Goal: Transaction & Acquisition: Purchase product/service

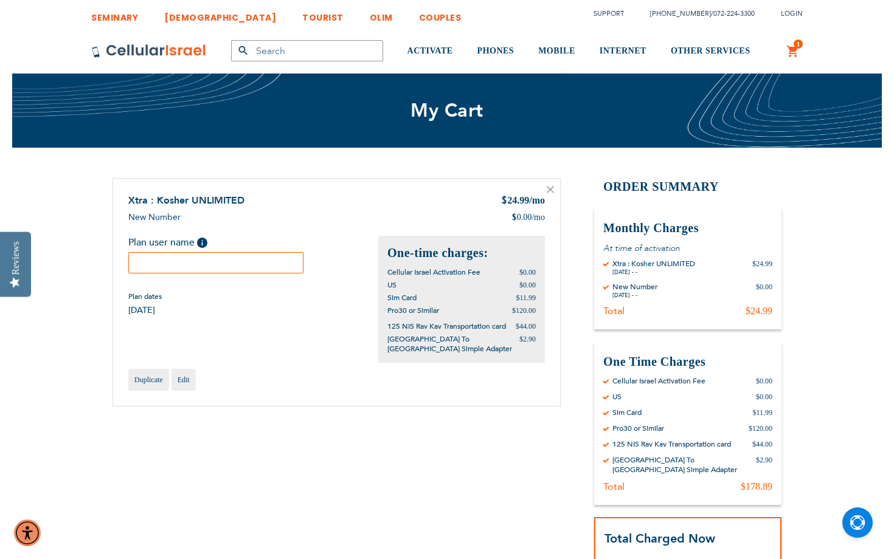
click at [270, 269] on input "text" at bounding box center [215, 262] width 175 height 21
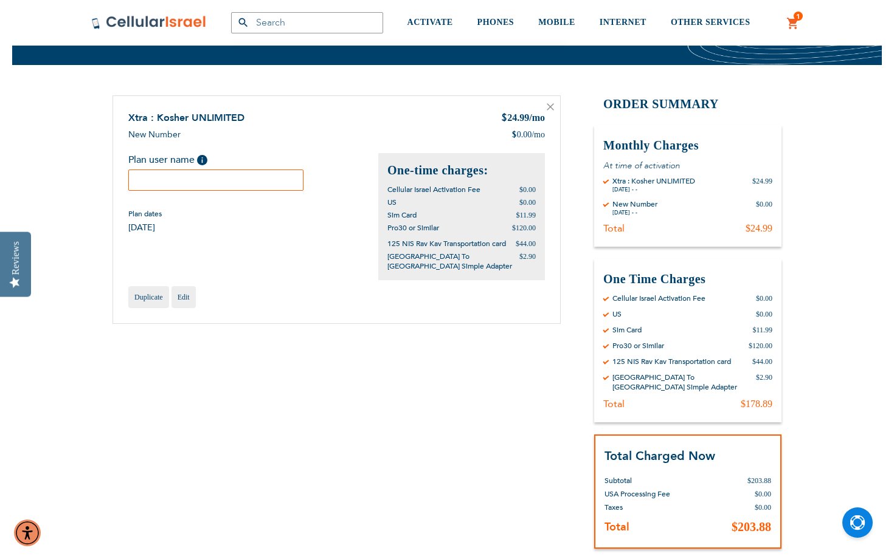
scroll to position [85, 0]
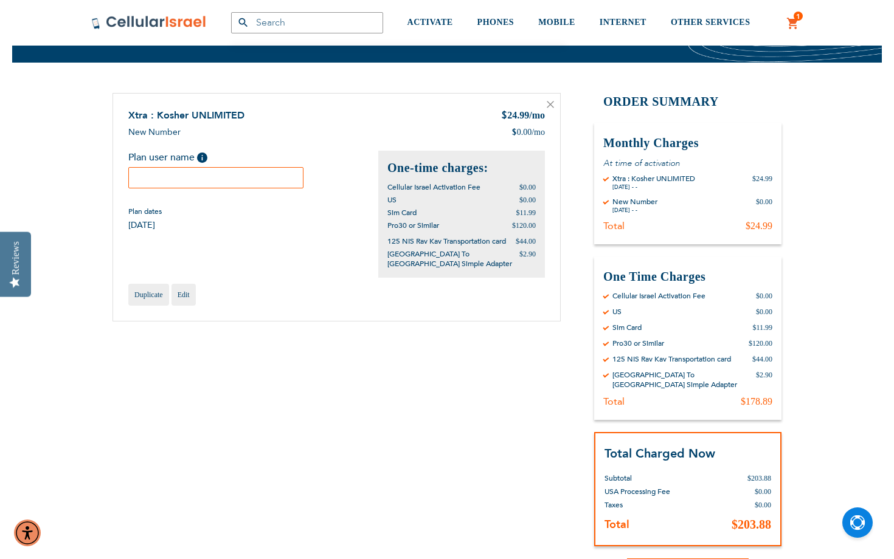
click at [237, 255] on div "Xtra : Kosher UNLIMITED $ 24.99 /mo New Number $ 0.00 /mo Plan user name Help P…" at bounding box center [336, 207] width 448 height 229
click at [207, 182] on input "text" at bounding box center [215, 177] width 175 height 21
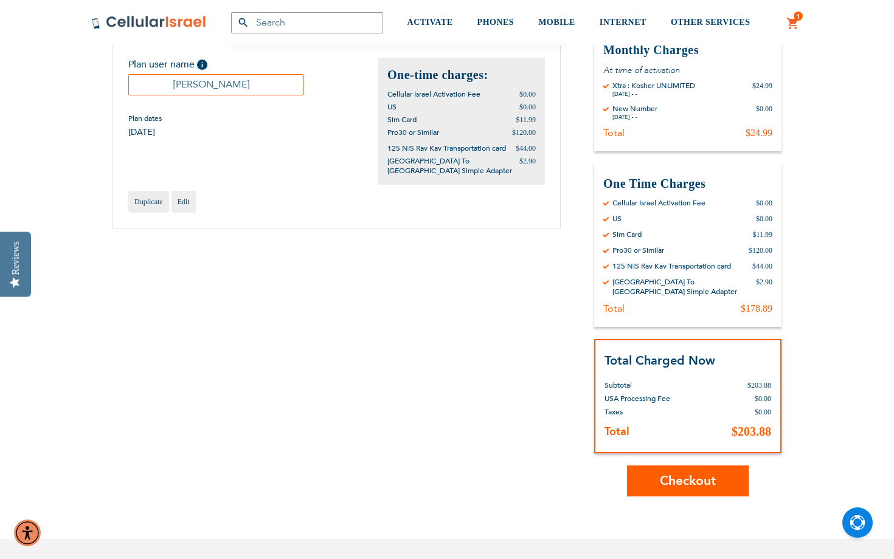
scroll to position [182, 0]
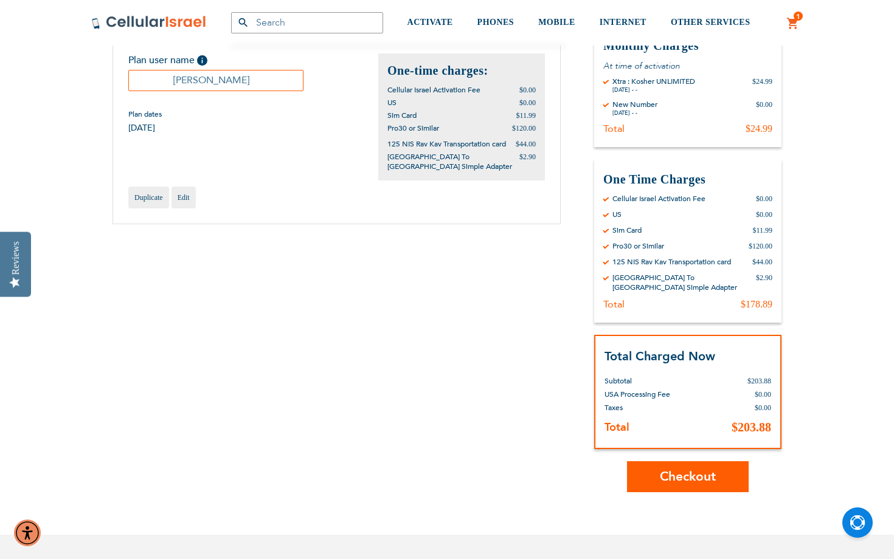
type input "Shifrah javaherian"
click at [671, 472] on span "Checkout" at bounding box center [688, 477] width 56 height 18
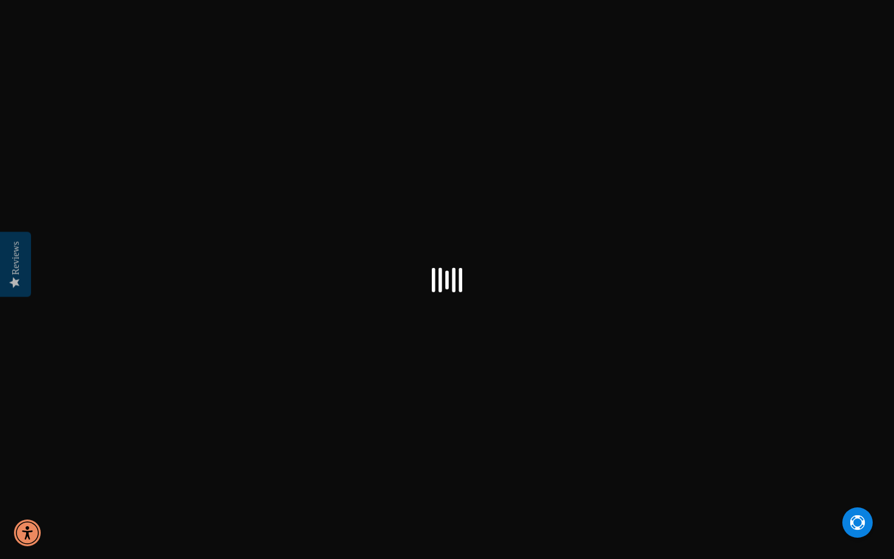
select select "US"
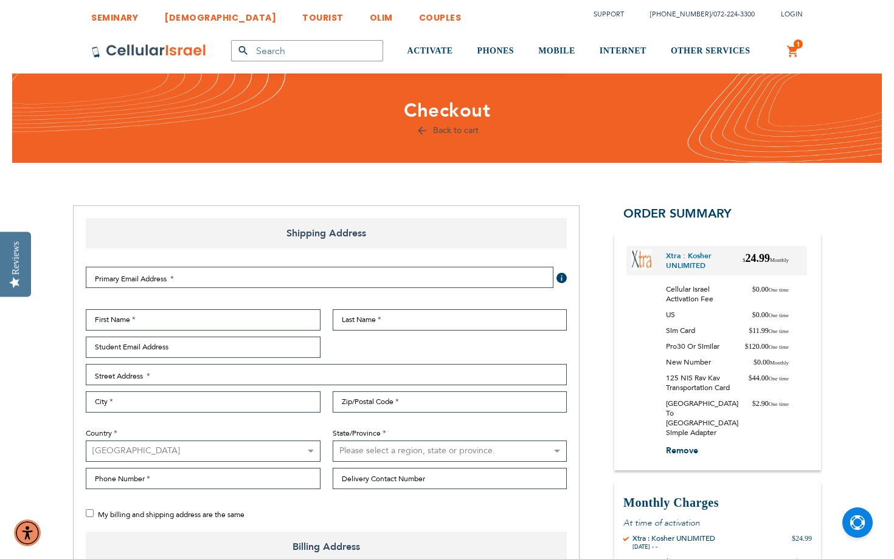
checkbox input "true"
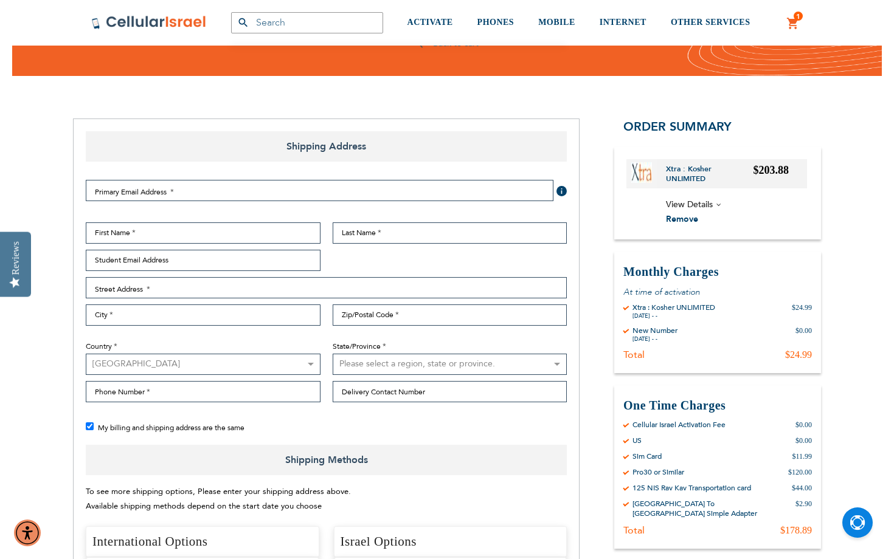
scroll to position [90, 0]
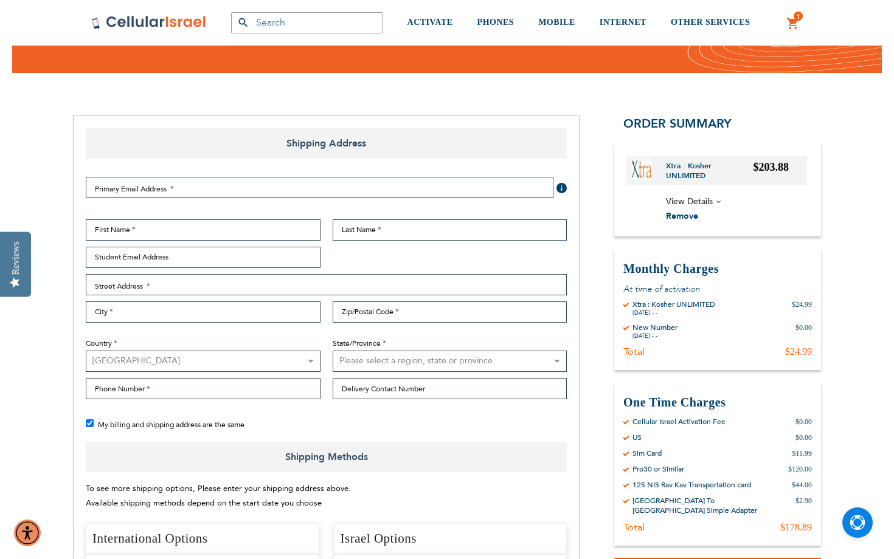
click at [229, 356] on select "[GEOGRAPHIC_DATA] [GEOGRAPHIC_DATA] [GEOGRAPHIC_DATA] [GEOGRAPHIC_DATA] [GEOGRA…" at bounding box center [203, 361] width 235 height 21
click at [286, 360] on select "[GEOGRAPHIC_DATA] [GEOGRAPHIC_DATA] [GEOGRAPHIC_DATA] [GEOGRAPHIC_DATA] [GEOGRA…" at bounding box center [203, 361] width 235 height 21
click at [386, 369] on select "Please select a region, state or province. [US_STATE] [US_STATE] [US_STATE] [US…" at bounding box center [450, 361] width 235 height 21
select select "12"
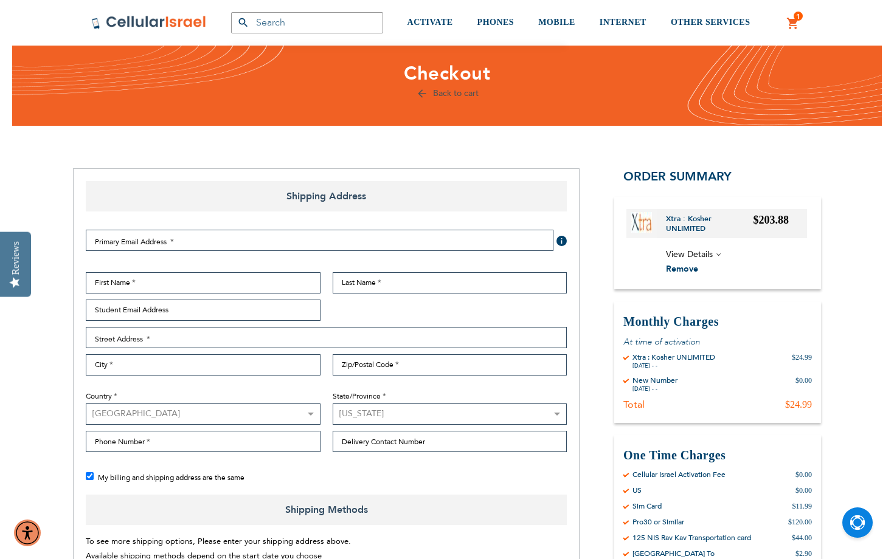
scroll to position [35, 0]
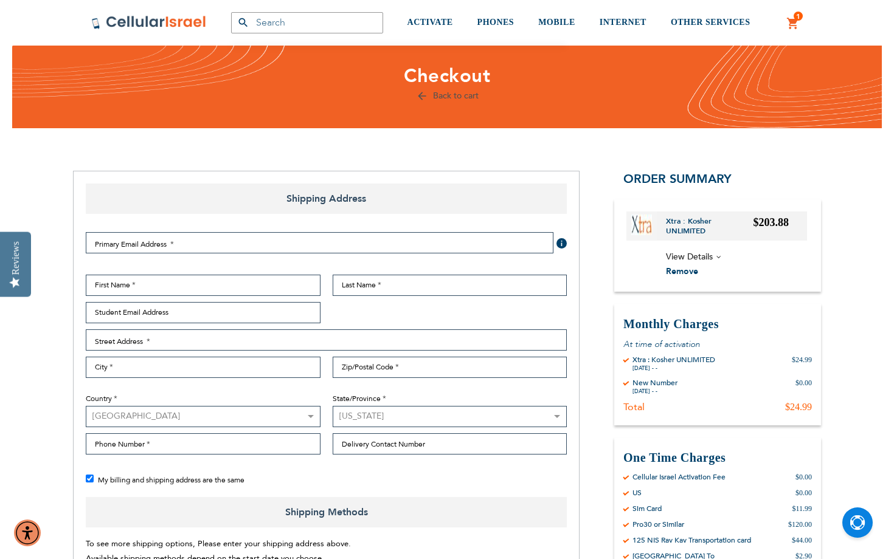
click at [447, 417] on select "Please select a region, state or province. [US_STATE] [US_STATE] [US_STATE] [US…" at bounding box center [450, 416] width 235 height 21
click at [395, 449] on input "Delivery Contact Number" at bounding box center [450, 444] width 235 height 21
click at [351, 474] on div "My billing and shipping address are the same" at bounding box center [332, 480] width 493 height 15
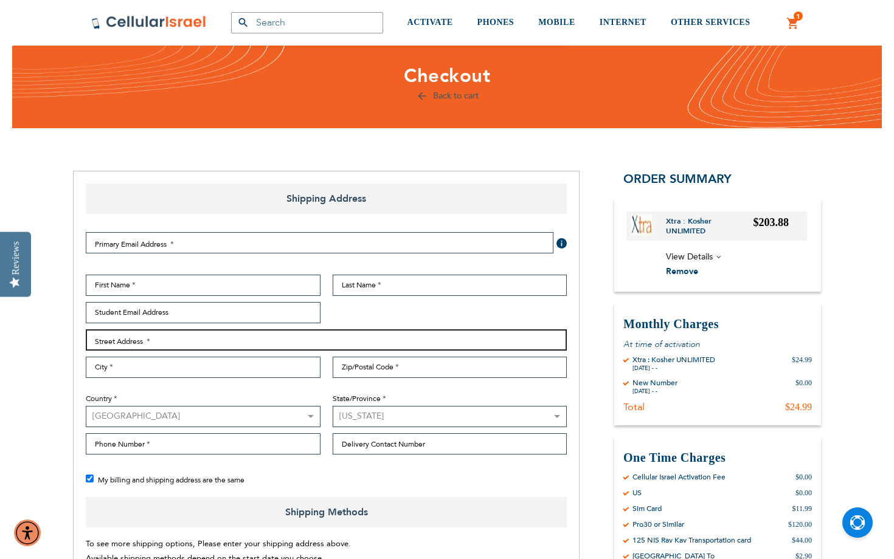
click at [321, 344] on input "Street Address: Line 1" at bounding box center [326, 340] width 481 height 21
type input "[STREET_ADDRESS][PERSON_NAME]"
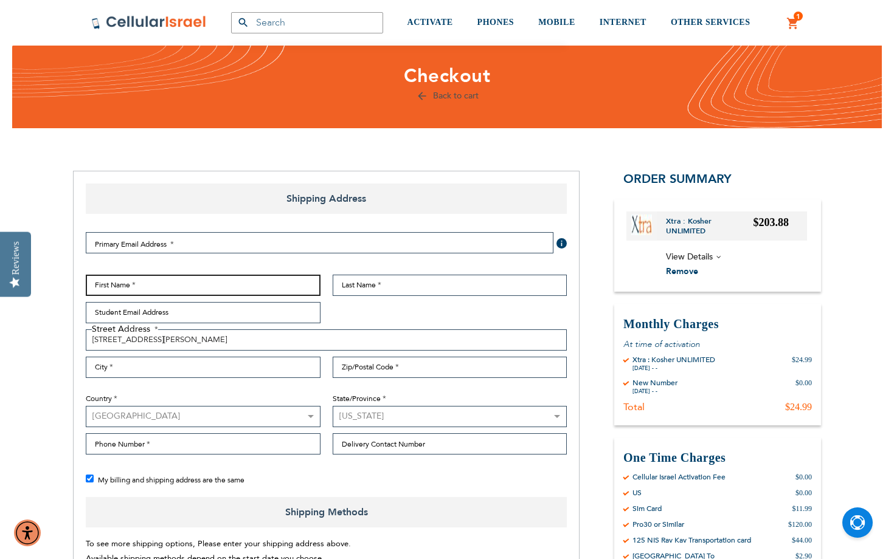
type input "shifrah"
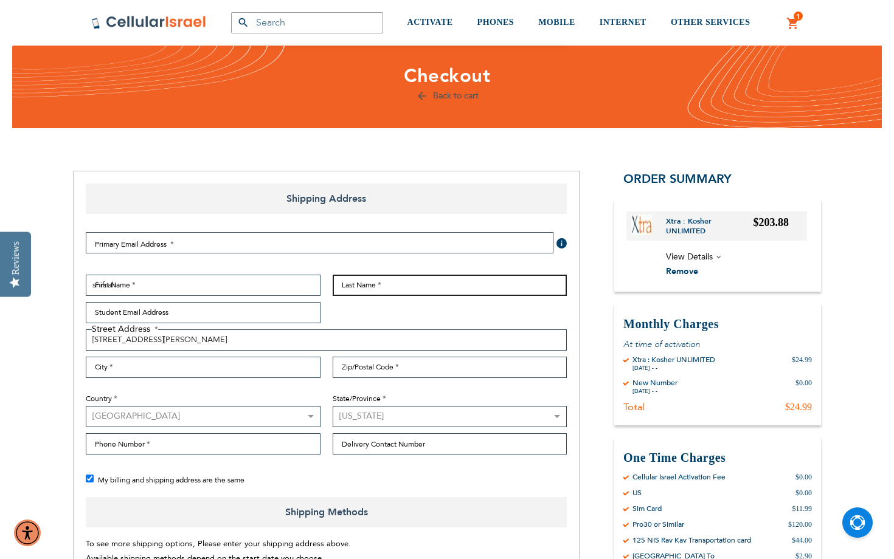
type input "java"
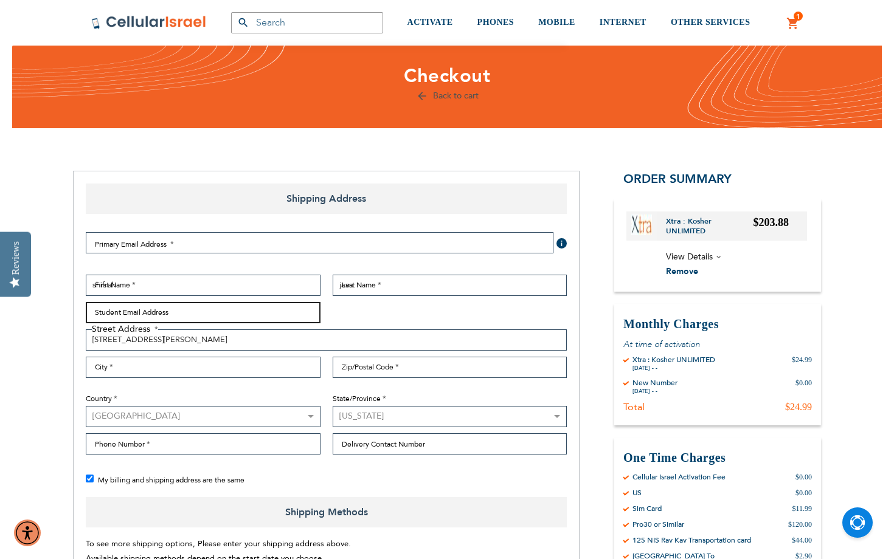
type input "[EMAIL_ADDRESS][DOMAIN_NAME]"
type input "[GEOGRAPHIC_DATA]"
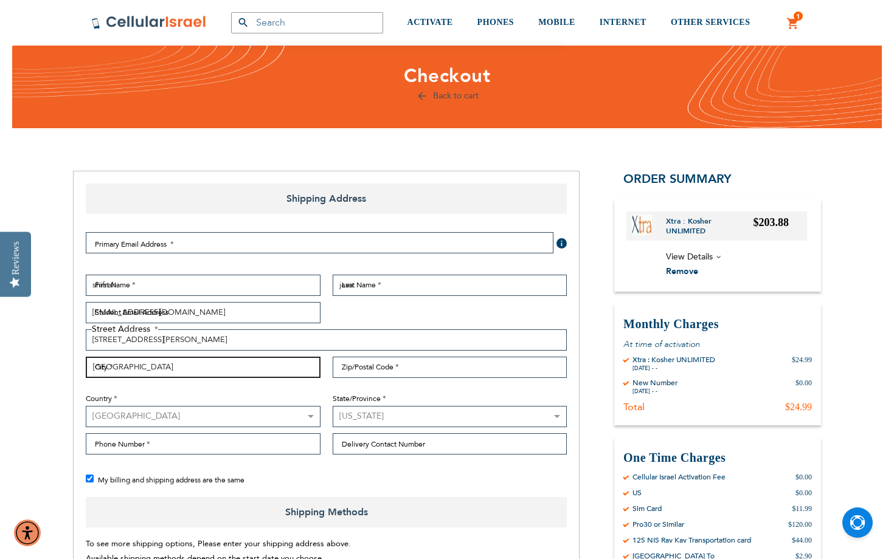
type input "91356"
type input "8182015992"
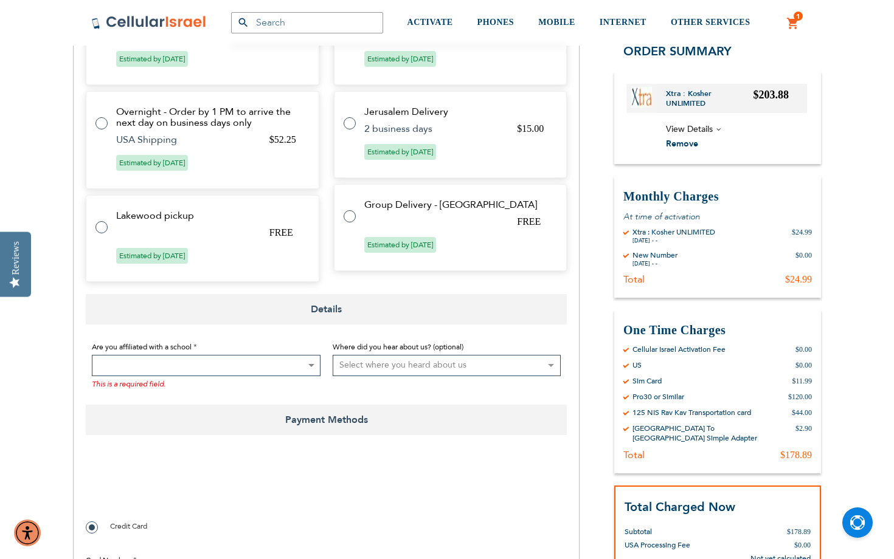
scroll to position [648, 0]
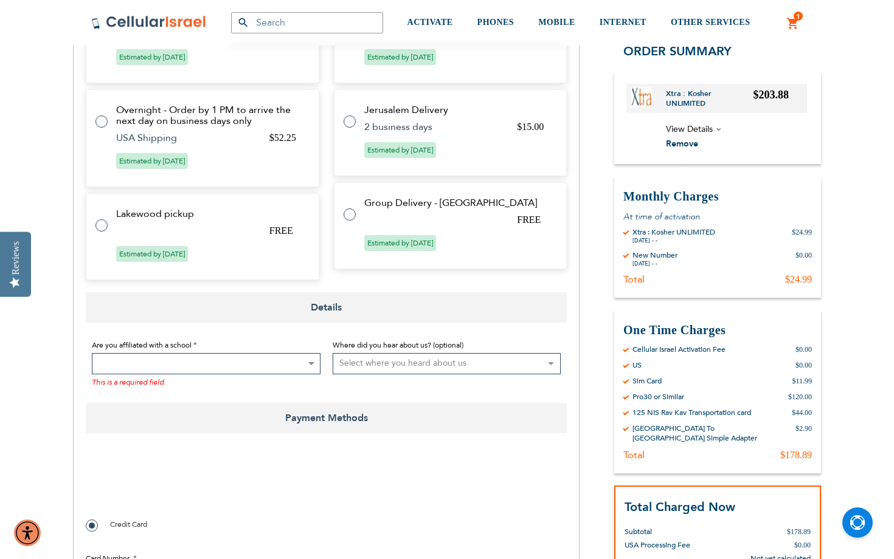
click at [314, 364] on span at bounding box center [311, 364] width 12 height 20
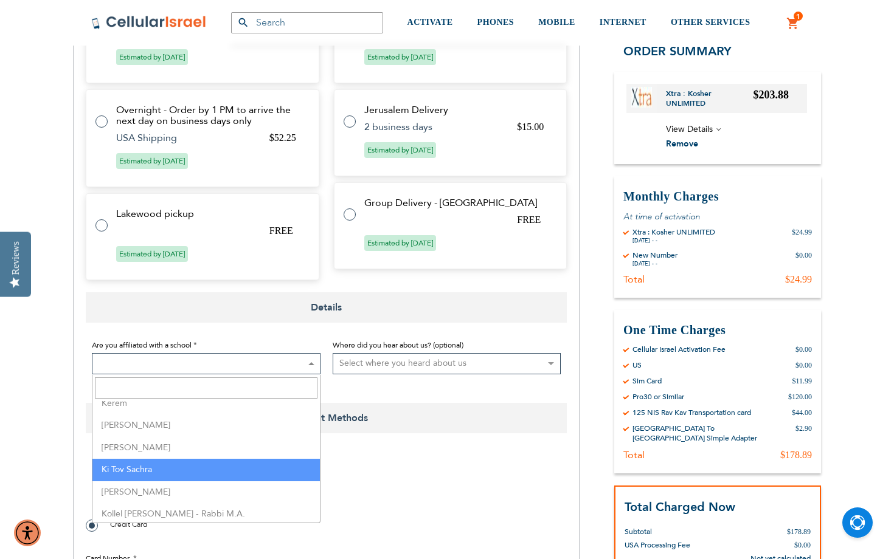
scroll to position [1405, 0]
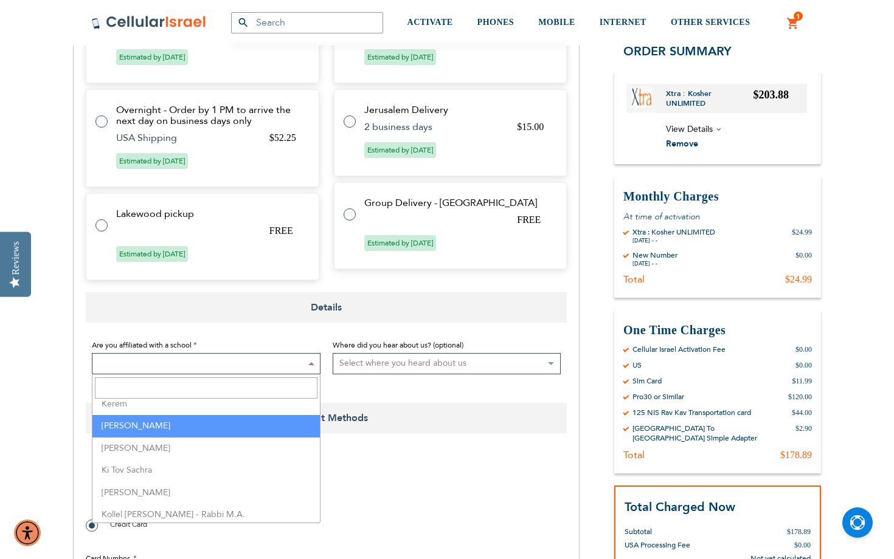
select select "70"
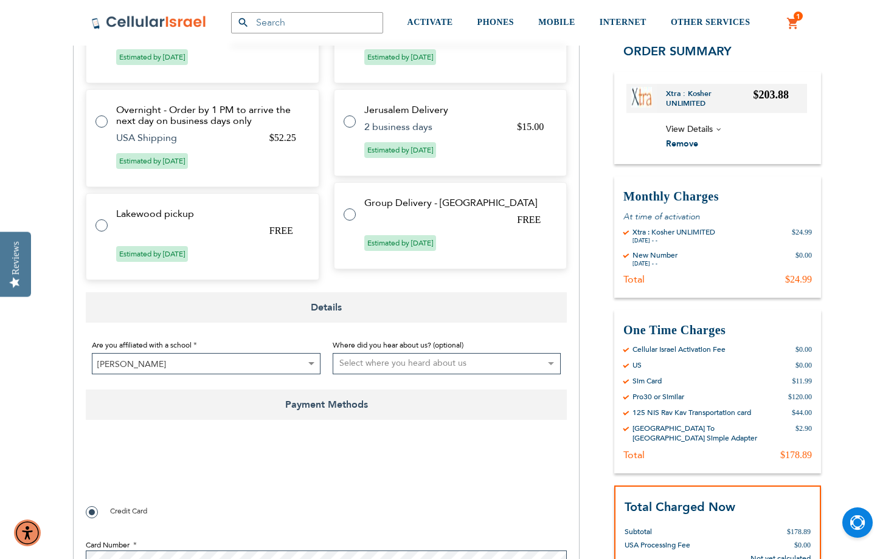
click at [382, 370] on select "Select where you heard about us Existing Customer Friend Other School/Group BP …" at bounding box center [447, 363] width 229 height 21
select select "4"
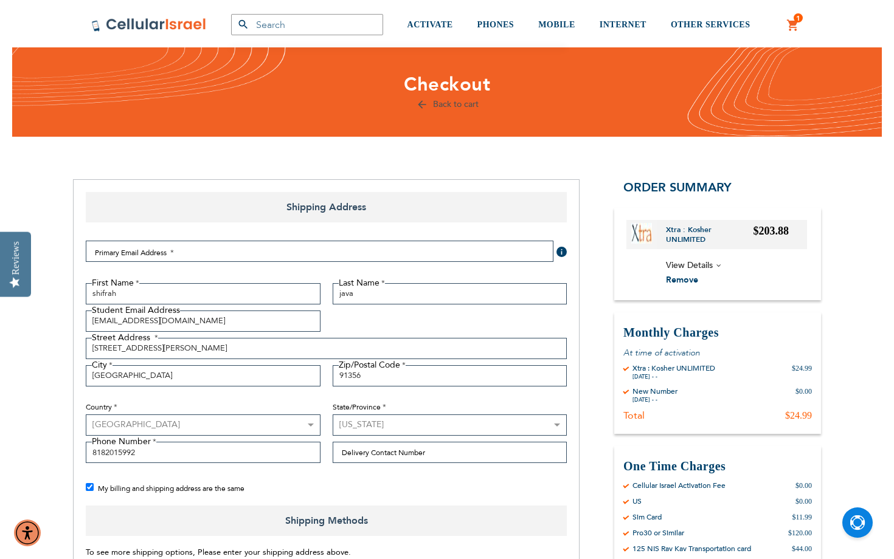
scroll to position [0, 0]
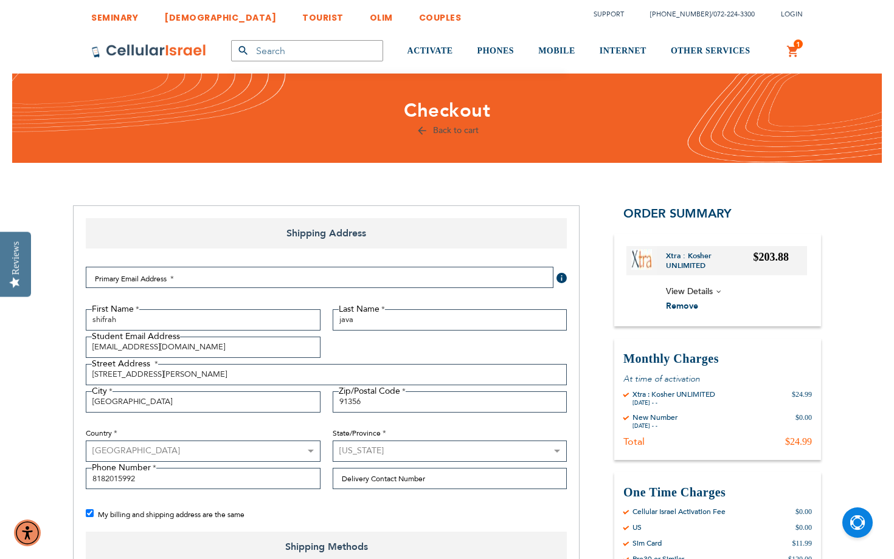
click at [713, 287] on span "View Details" at bounding box center [736, 292] width 141 height 15
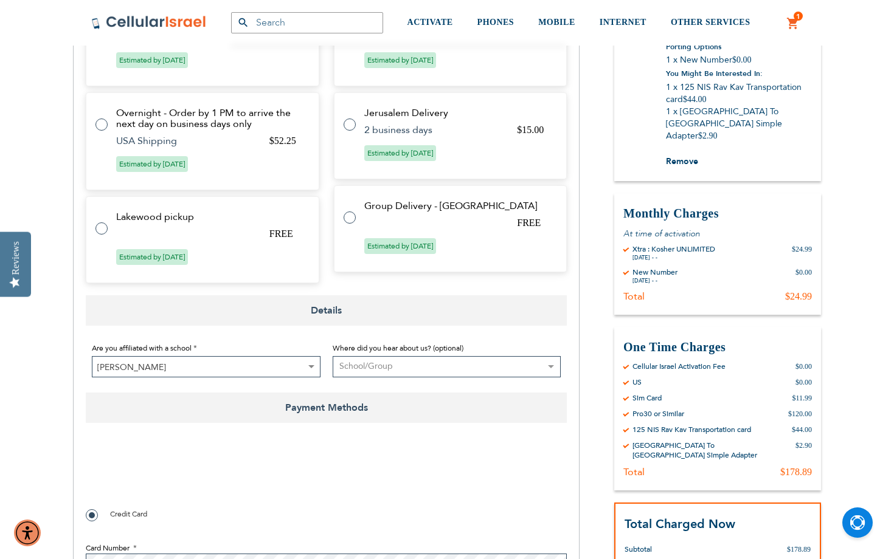
scroll to position [651, 0]
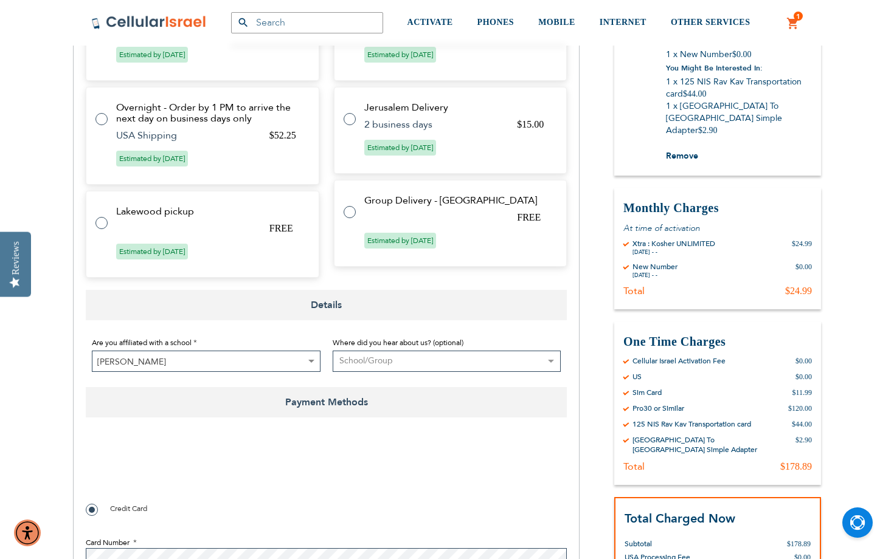
checkbox input "false"
